Goal: Task Accomplishment & Management: Manage account settings

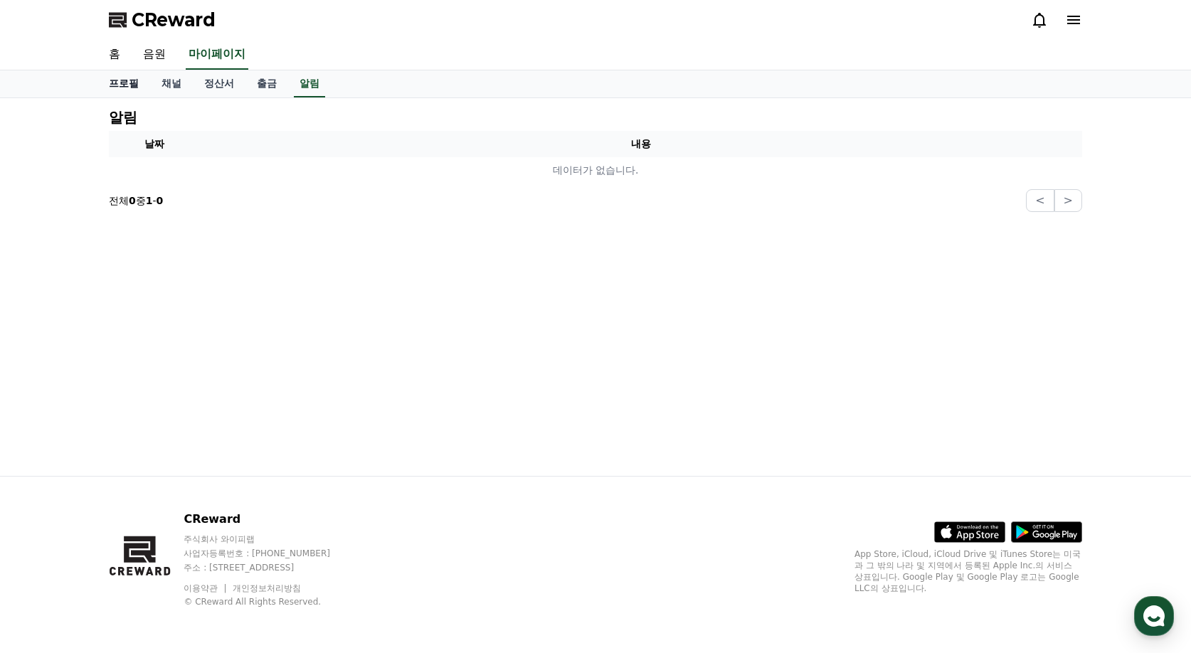
click at [116, 89] on link "프로필" at bounding box center [124, 83] width 53 height 27
select select "**********"
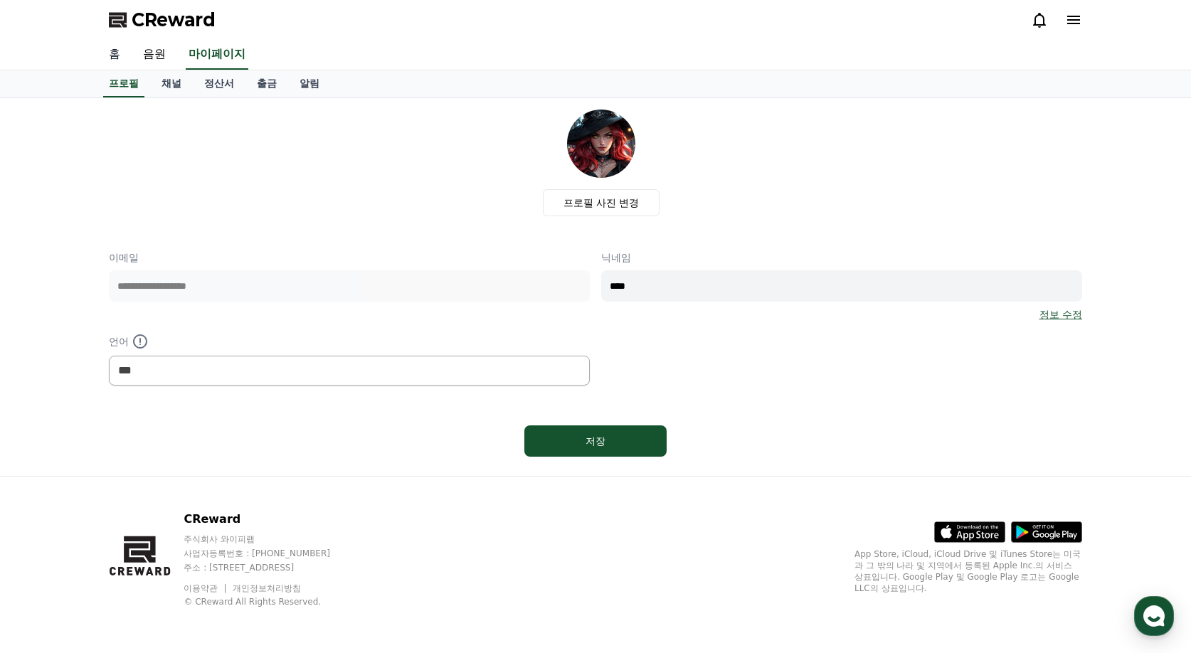
click at [109, 56] on link "홈" at bounding box center [115, 55] width 34 height 30
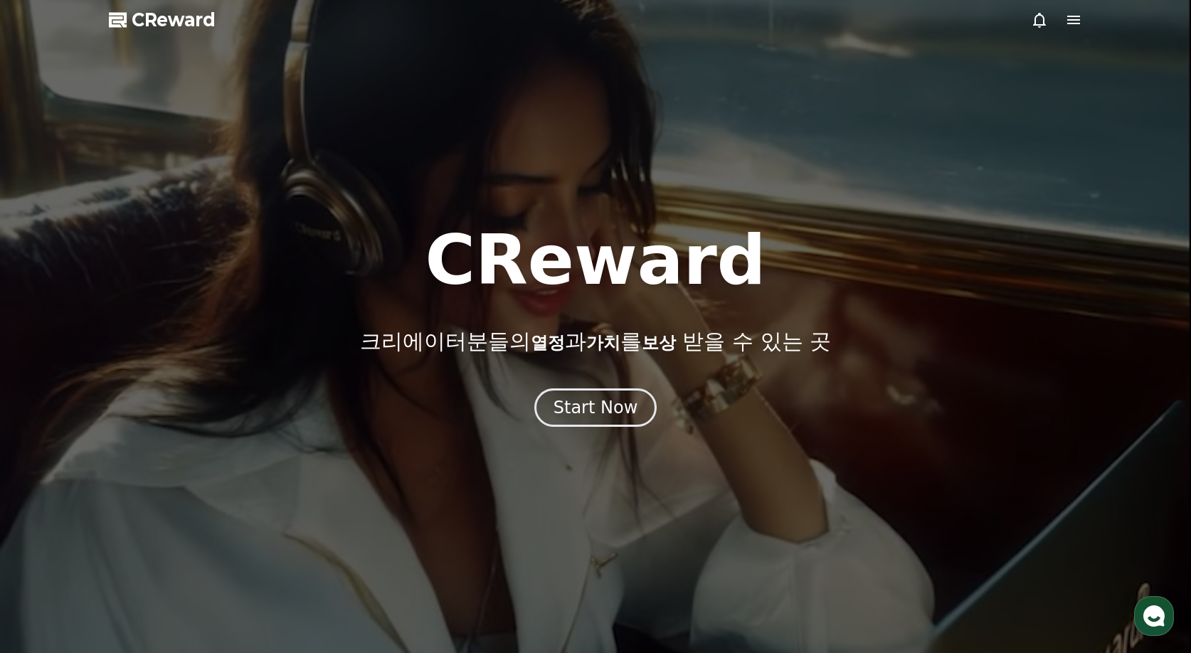
click at [138, 20] on span "CReward" at bounding box center [174, 20] width 84 height 23
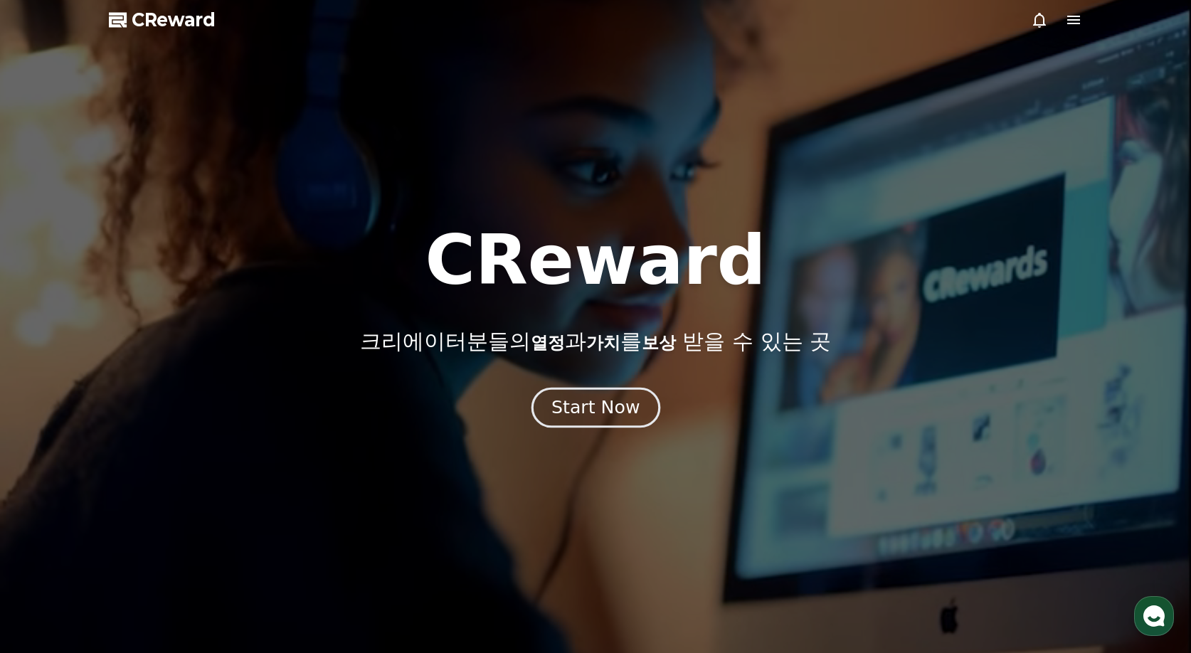
click at [603, 396] on div "Start Now" at bounding box center [596, 408] width 88 height 24
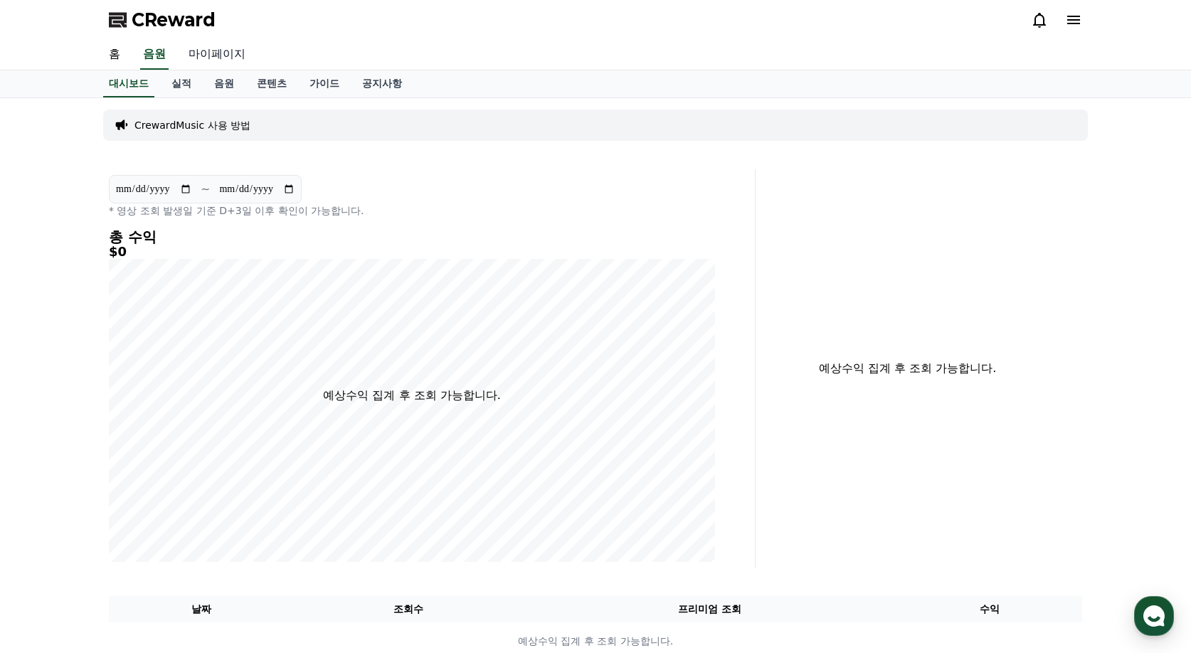
click at [207, 59] on link "마이페이지" at bounding box center [217, 55] width 80 height 30
select select "**********"
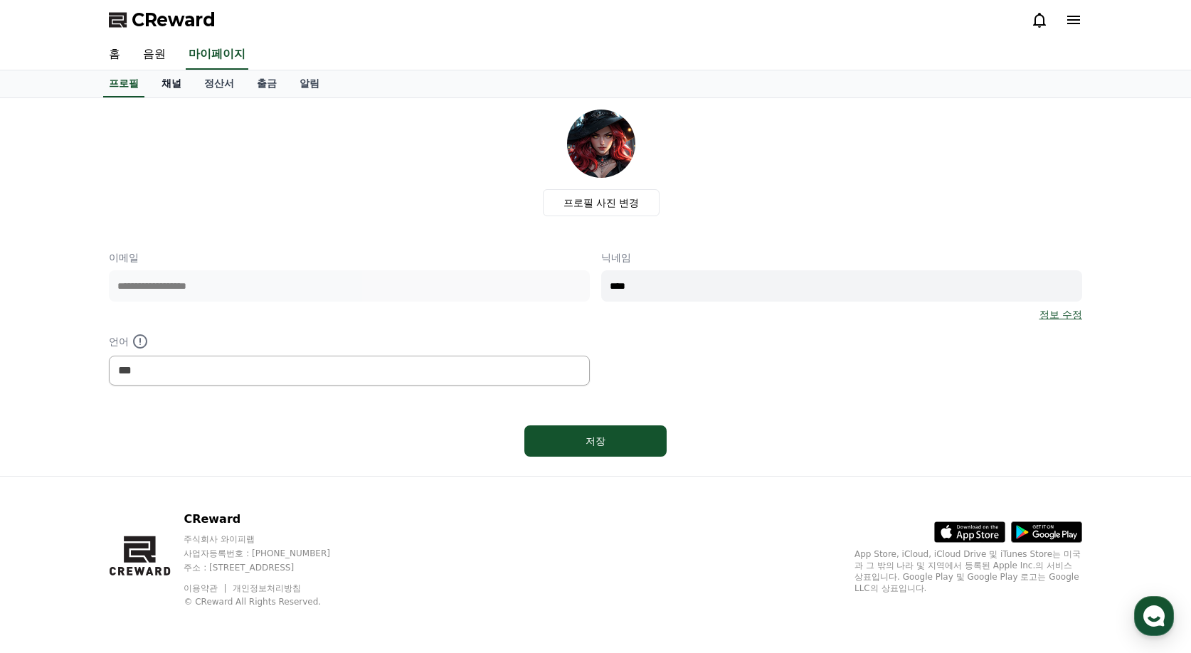
click at [180, 89] on link "채널" at bounding box center [171, 83] width 43 height 27
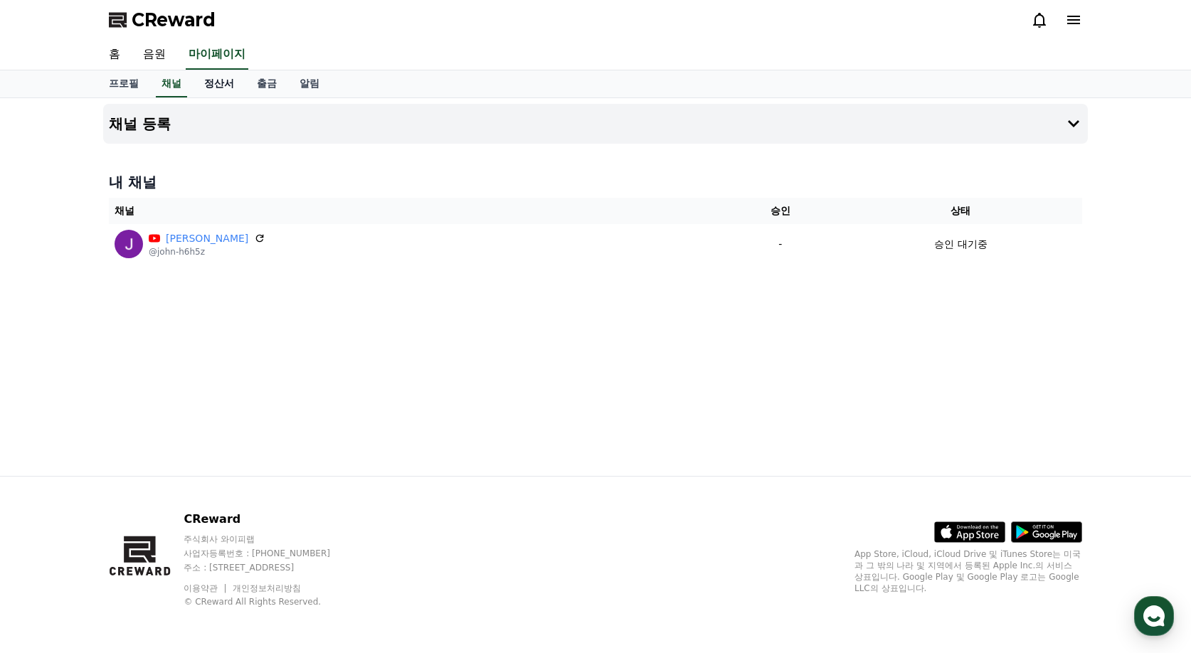
click at [223, 88] on link "정산서" at bounding box center [219, 83] width 53 height 27
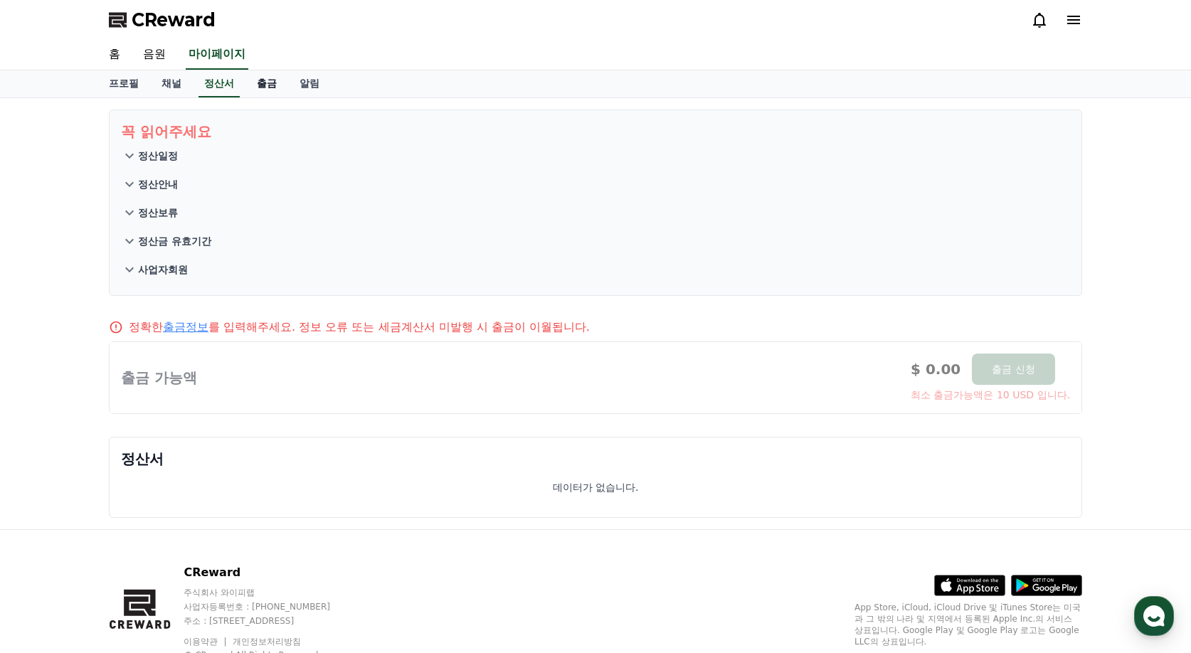
click at [263, 80] on link "출금" at bounding box center [267, 83] width 43 height 27
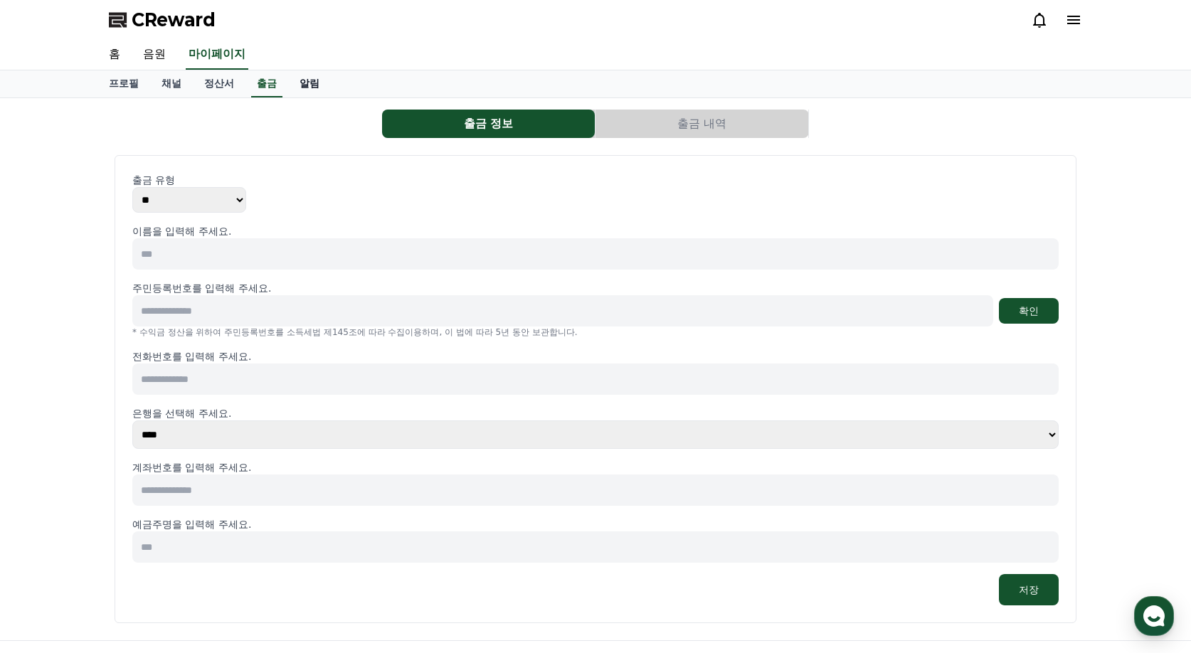
click at [314, 79] on link "알림" at bounding box center [309, 83] width 43 height 27
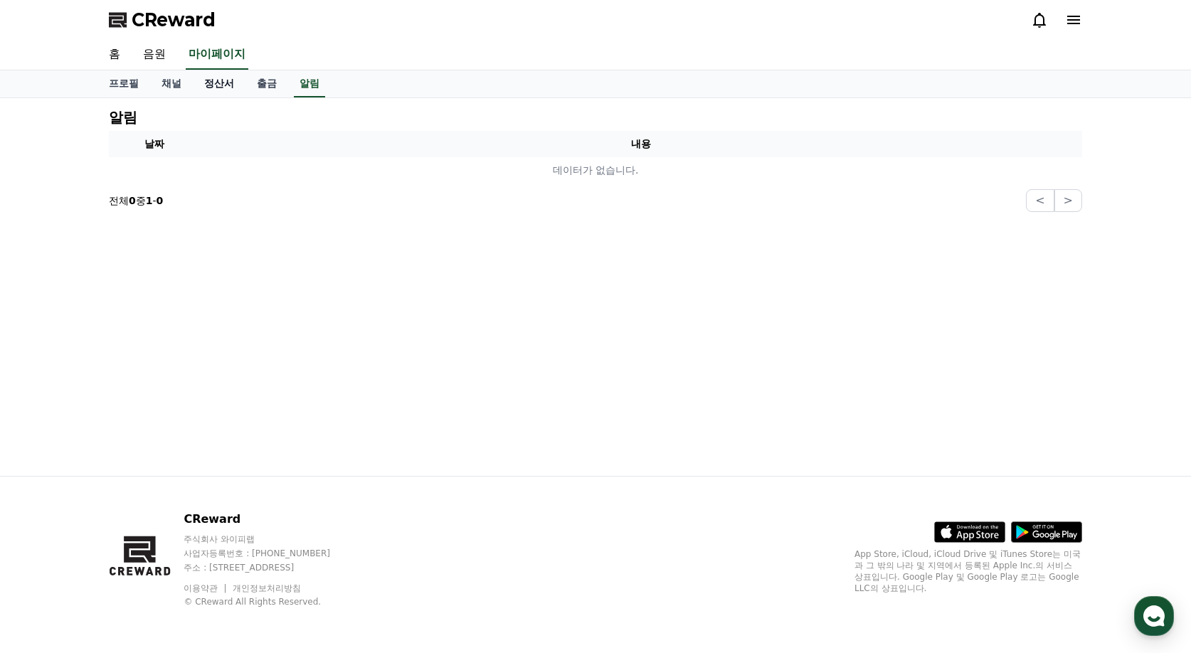
click at [200, 90] on link "정산서" at bounding box center [219, 83] width 53 height 27
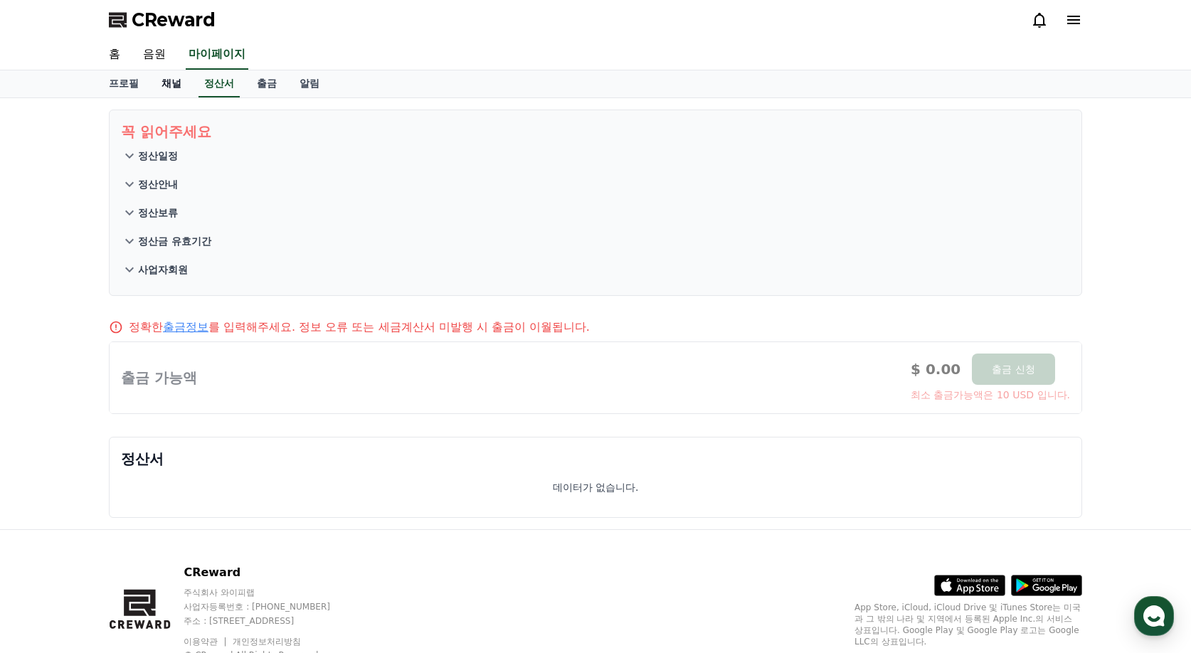
click at [170, 90] on link "채널" at bounding box center [171, 83] width 43 height 27
